Goal: Browse casually: Explore the website without a specific task or goal

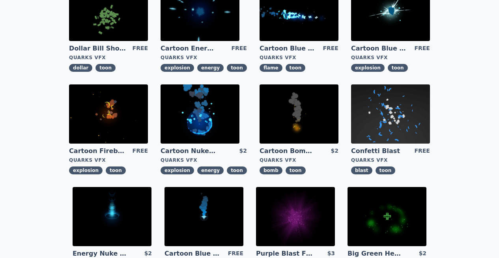
scroll to position [235, 0]
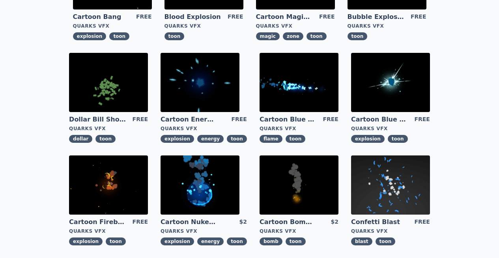
scroll to position [186, 0]
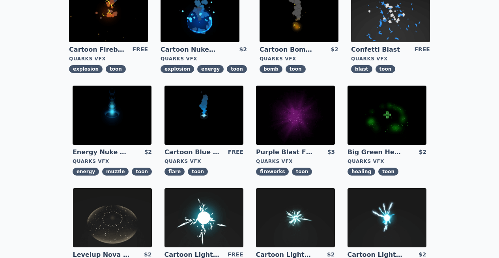
scroll to position [284, 0]
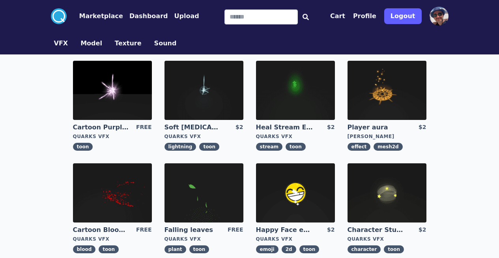
click at [347, 93] on img at bounding box center [386, 90] width 79 height 59
click at [74, 95] on img at bounding box center [112, 90] width 79 height 59
click at [164, 81] on img at bounding box center [203, 90] width 79 height 59
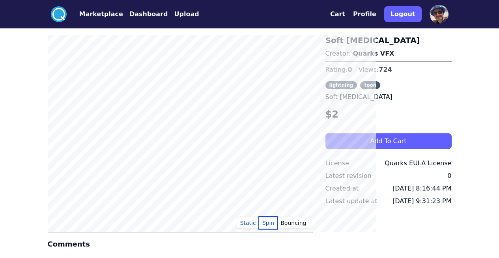
click at [278, 222] on button "Spin" at bounding box center [268, 223] width 19 height 12
click at [306, 226] on button "Bouncing" at bounding box center [293, 223] width 32 height 12
click at [259, 223] on button "Static" at bounding box center [248, 223] width 22 height 12
click at [79, 14] on button "Marketplace" at bounding box center [101, 13] width 44 height 9
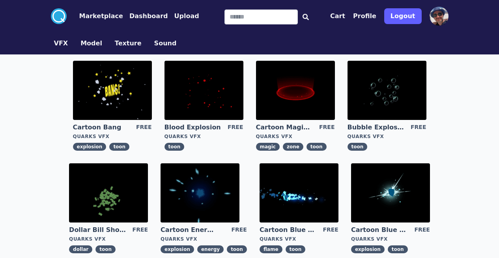
click at [79, 85] on img at bounding box center [112, 90] width 79 height 59
